Goal: Information Seeking & Learning: Learn about a topic

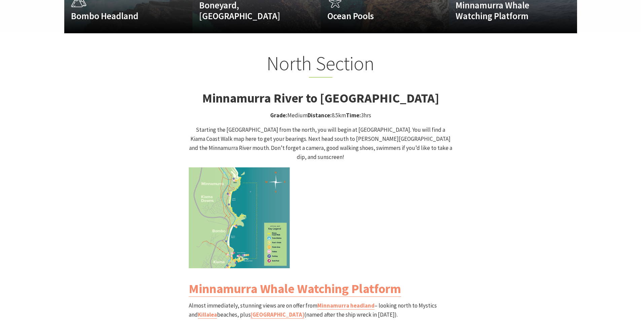
scroll to position [219, 649]
click at [256, 176] on img at bounding box center [239, 218] width 101 height 101
click at [255, 196] on img at bounding box center [239, 218] width 101 height 101
click at [265, 241] on img at bounding box center [239, 218] width 101 height 101
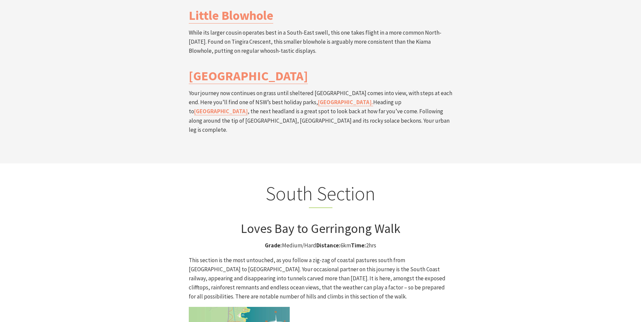
scroll to position [1667, 0]
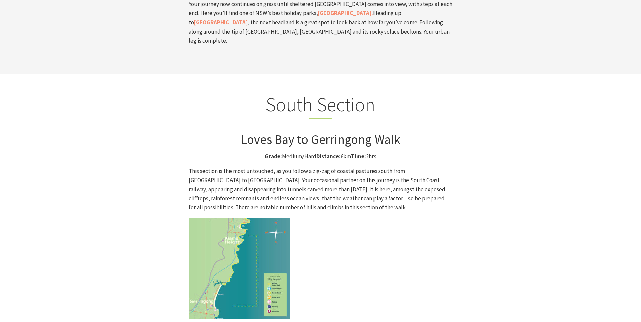
click at [251, 218] on img at bounding box center [239, 268] width 101 height 101
click at [222, 218] on img at bounding box center [239, 268] width 101 height 101
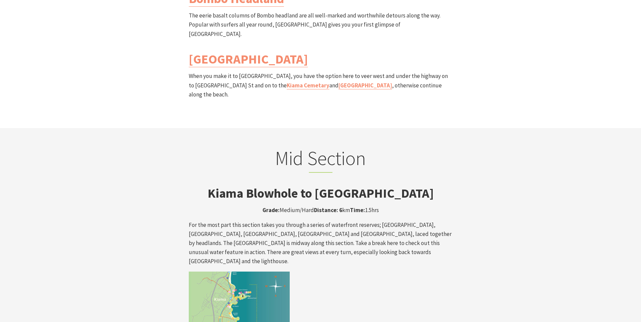
click at [237, 272] on img at bounding box center [239, 322] width 101 height 101
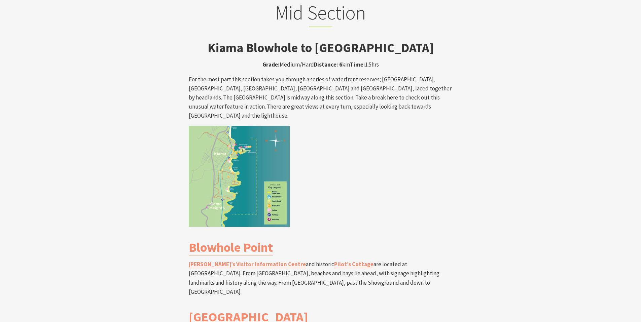
scroll to position [1157, 0]
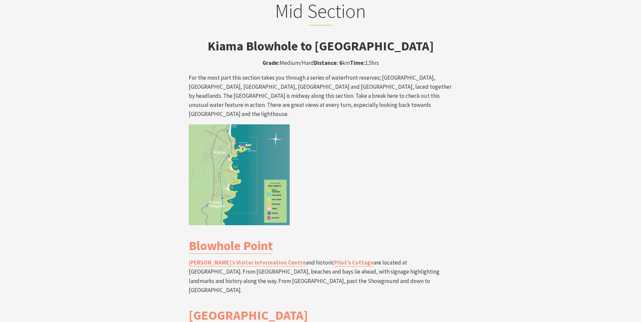
click at [246, 148] on img at bounding box center [239, 174] width 101 height 101
click at [230, 124] on img at bounding box center [239, 174] width 101 height 101
